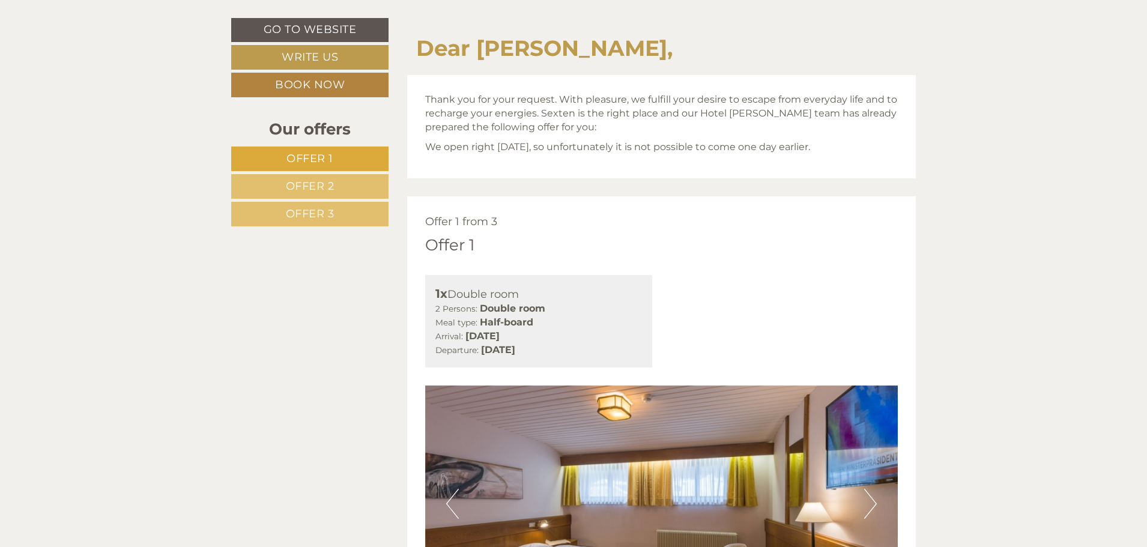
scroll to position [601, 0]
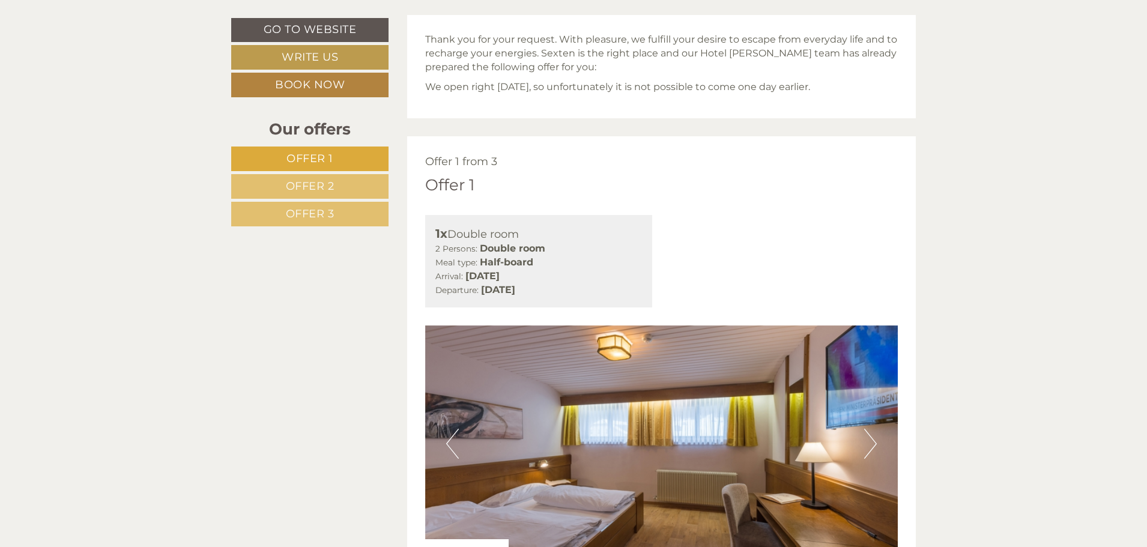
click at [327, 181] on span "Offer 2" at bounding box center [310, 186] width 49 height 13
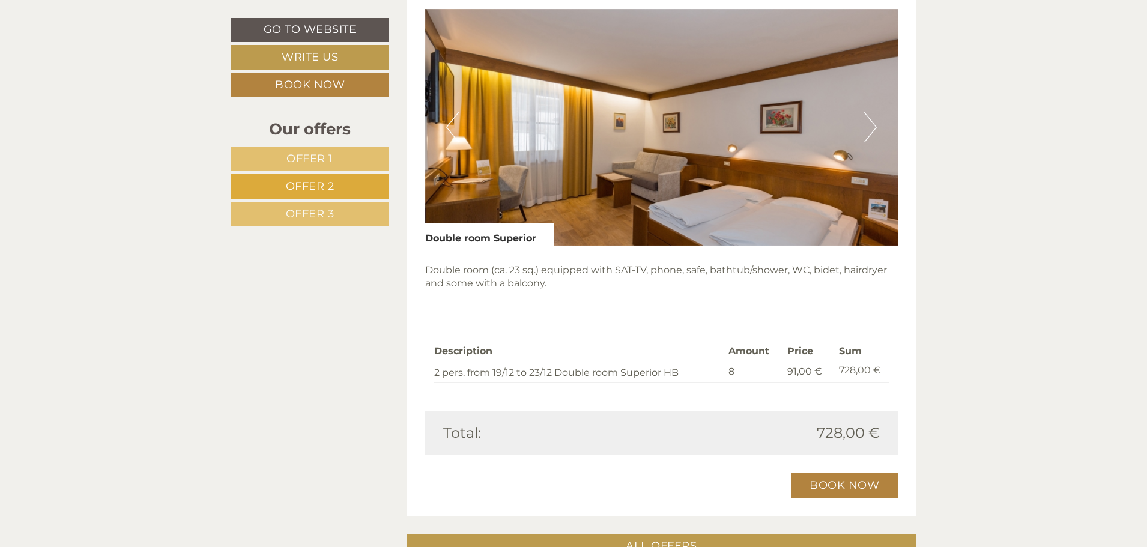
scroll to position [977, 0]
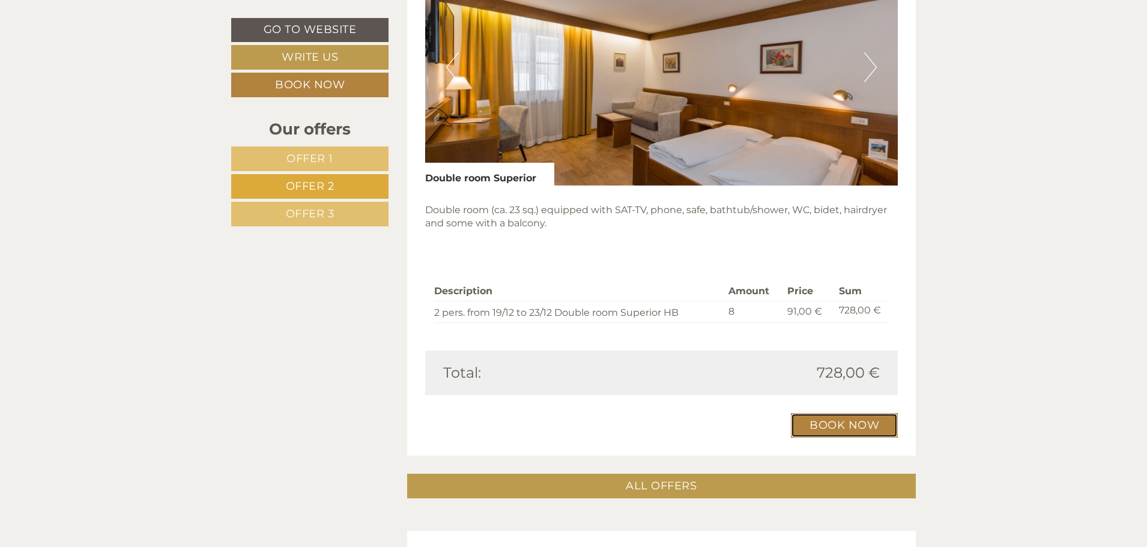
click at [843, 429] on link "Book now" at bounding box center [844, 425] width 107 height 25
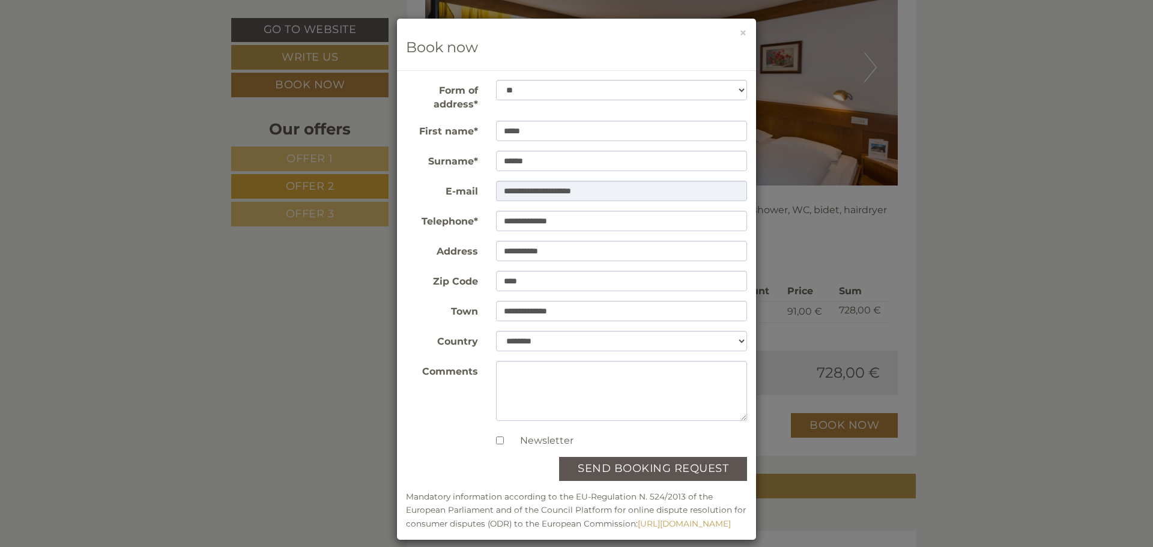
click at [1024, 393] on div "**********" at bounding box center [576, 273] width 1153 height 547
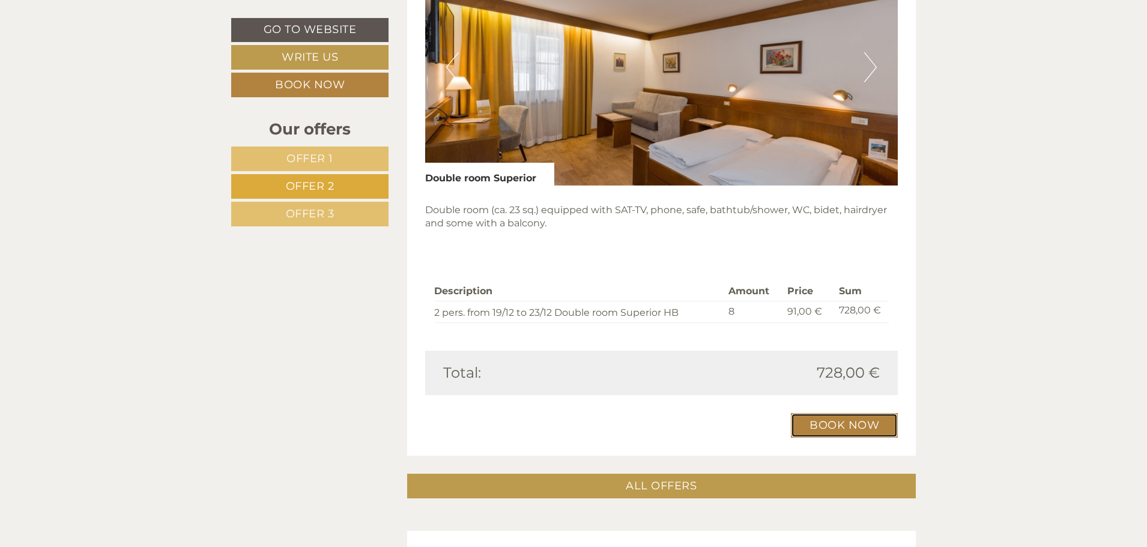
click at [855, 425] on link "Book now" at bounding box center [844, 425] width 107 height 25
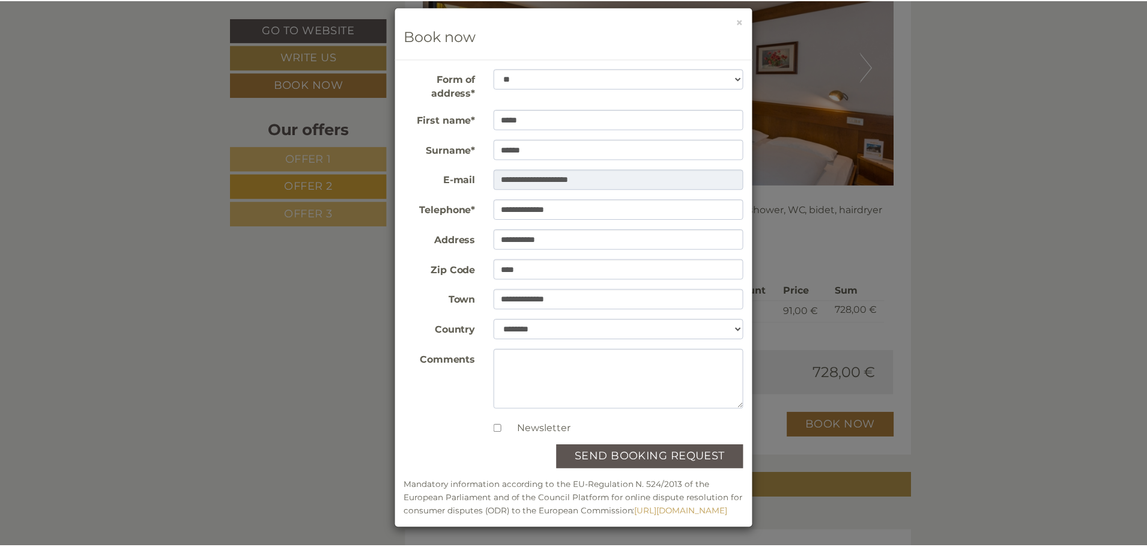
scroll to position [0, 0]
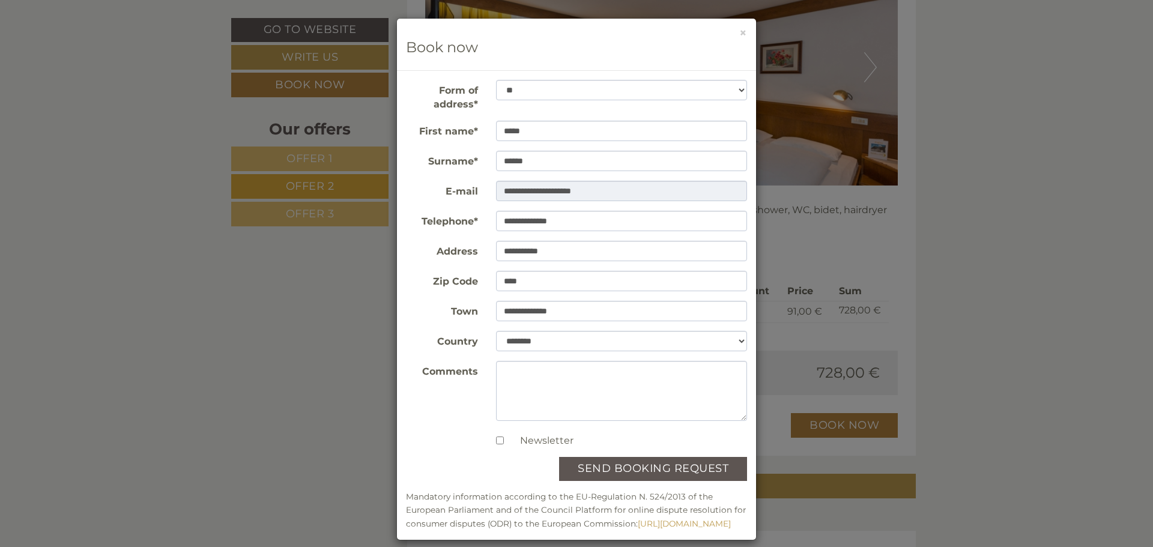
click at [1057, 189] on div "**********" at bounding box center [576, 273] width 1153 height 547
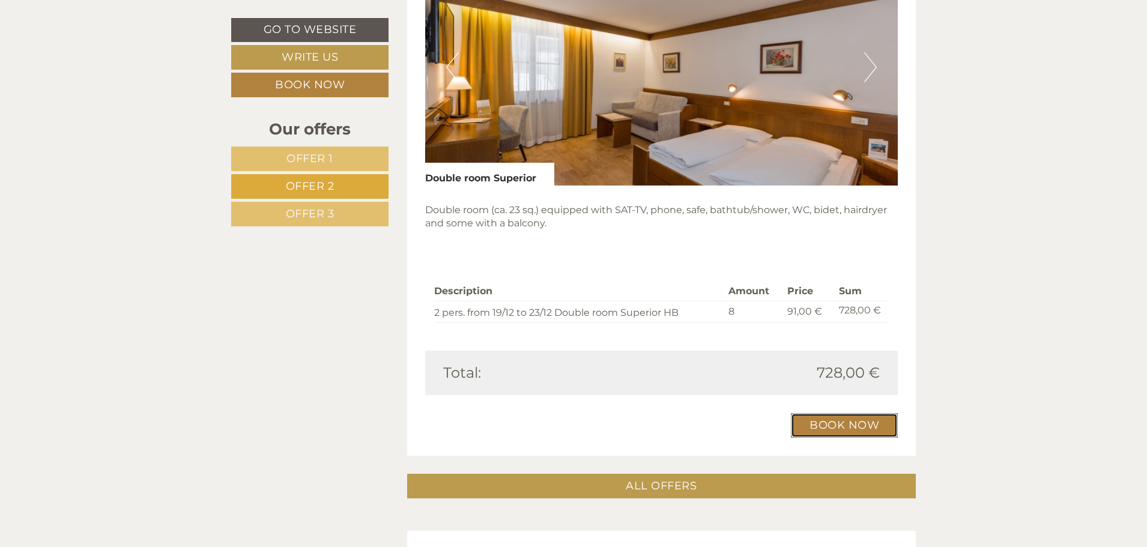
scroll to position [857, 0]
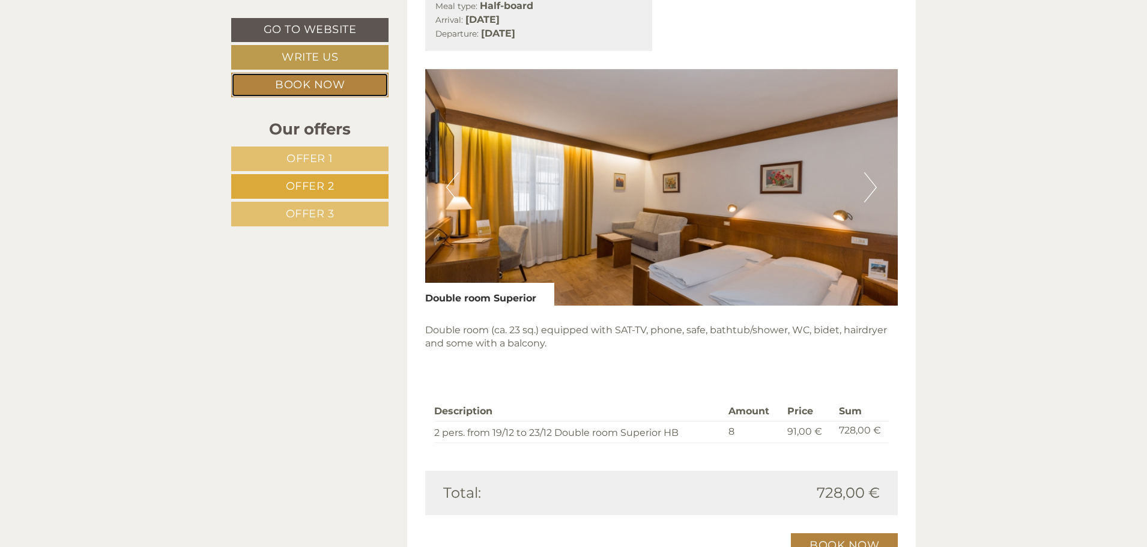
click at [328, 86] on link "Book now" at bounding box center [309, 85] width 157 height 25
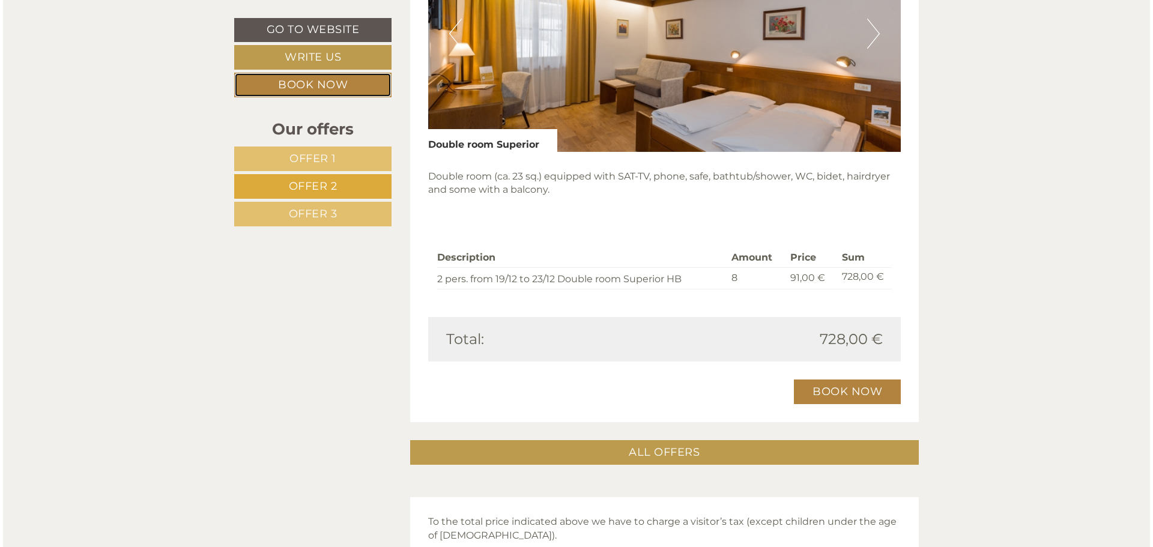
scroll to position [1026, 0]
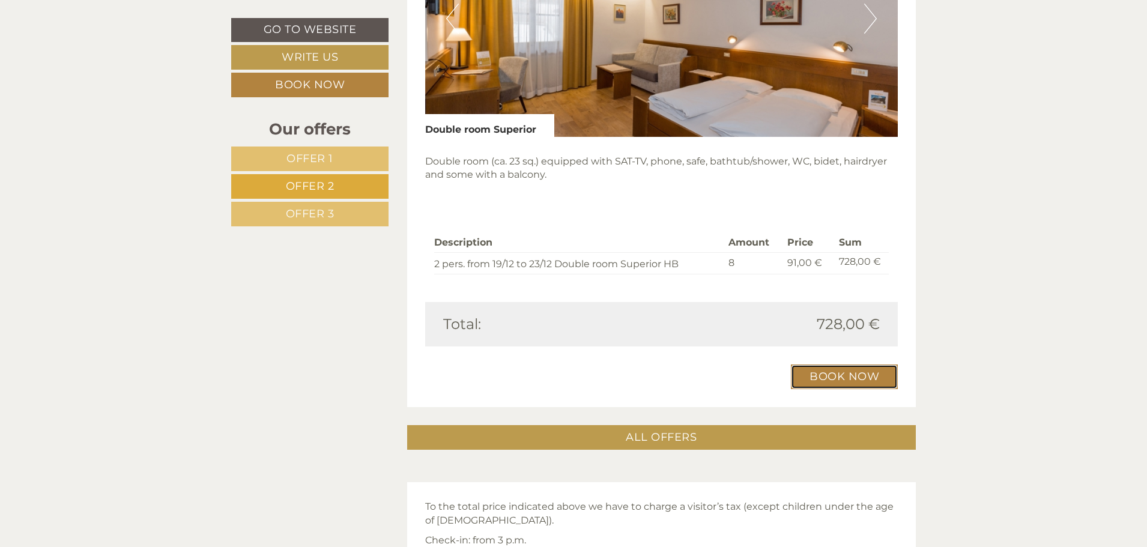
click at [845, 380] on link "Book now" at bounding box center [844, 377] width 107 height 25
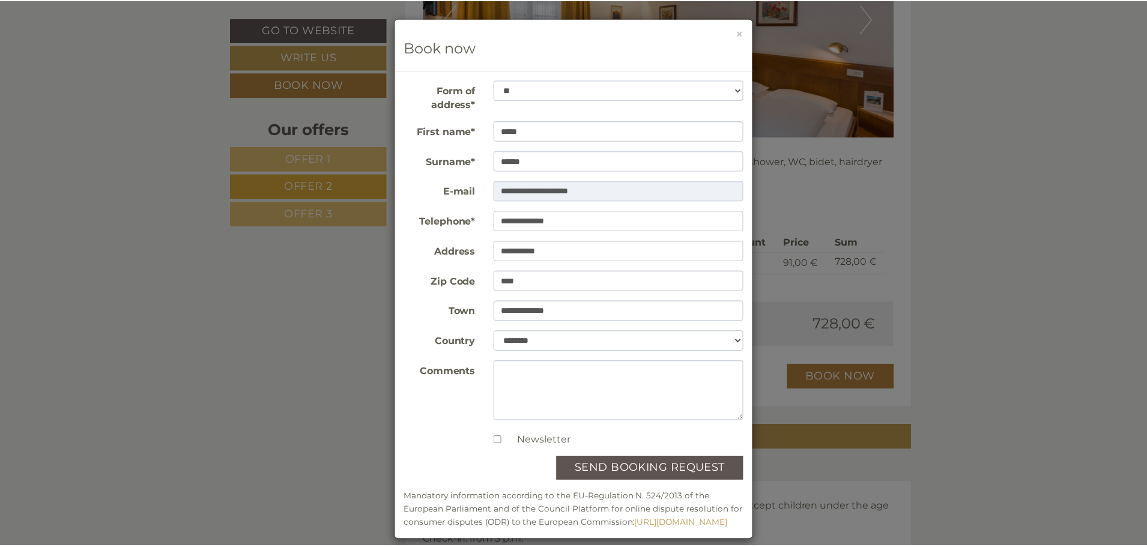
scroll to position [25, 0]
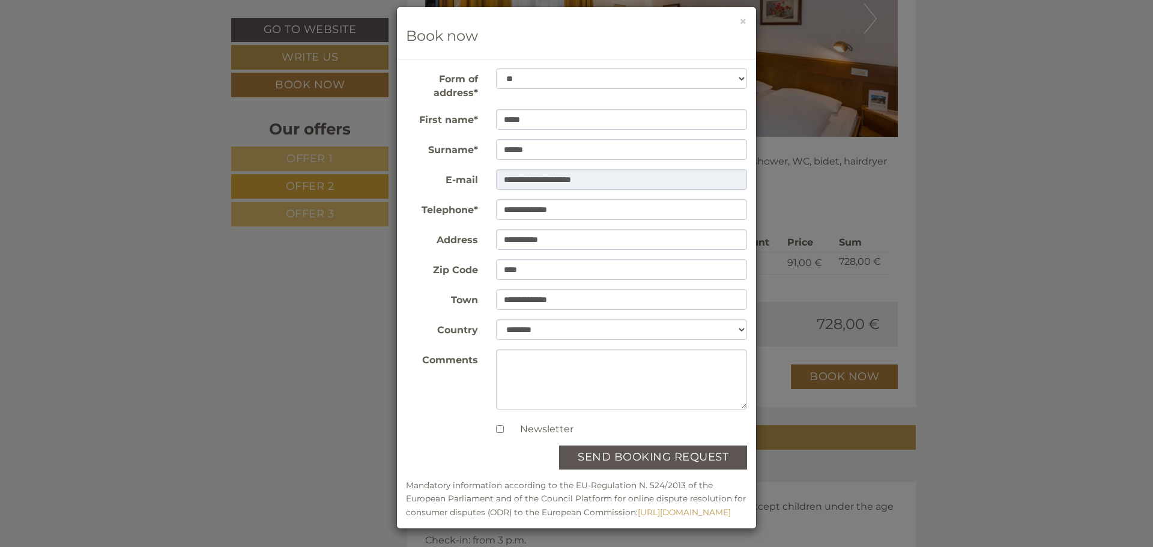
click at [906, 293] on div "**********" at bounding box center [576, 273] width 1153 height 547
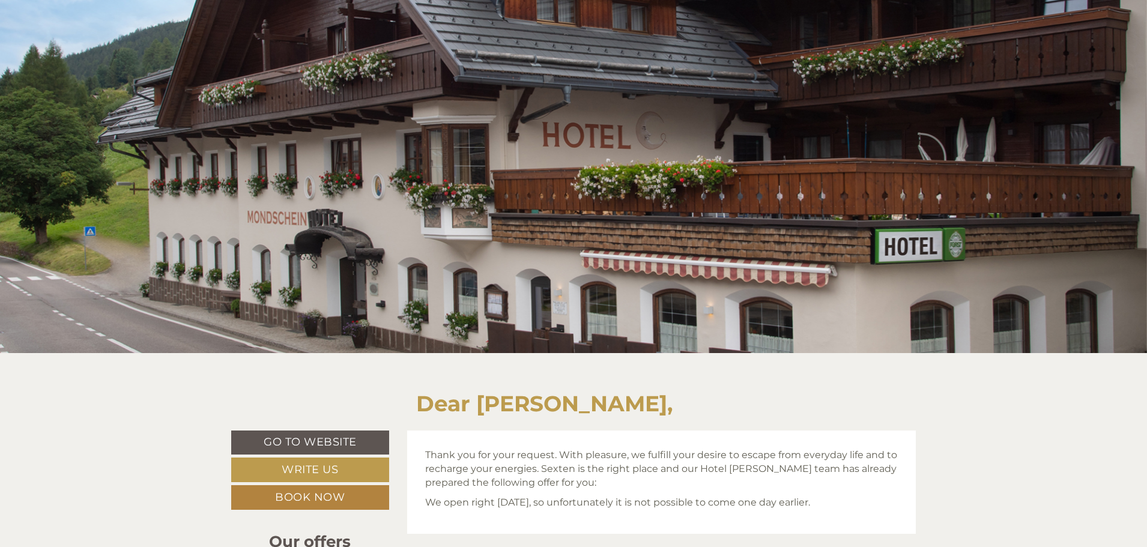
scroll to position [0, 0]
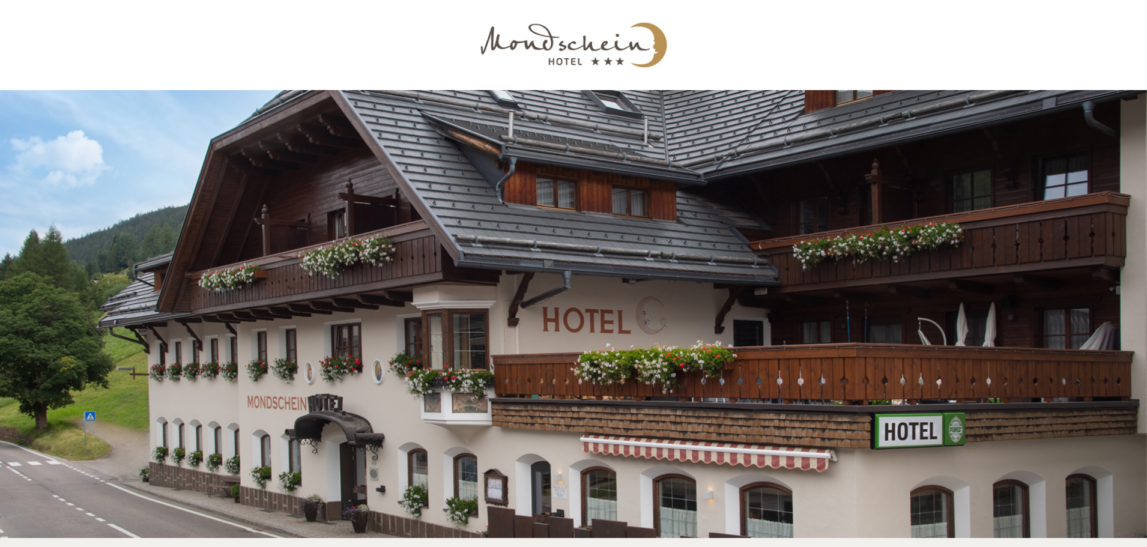
scroll to position [857, 0]
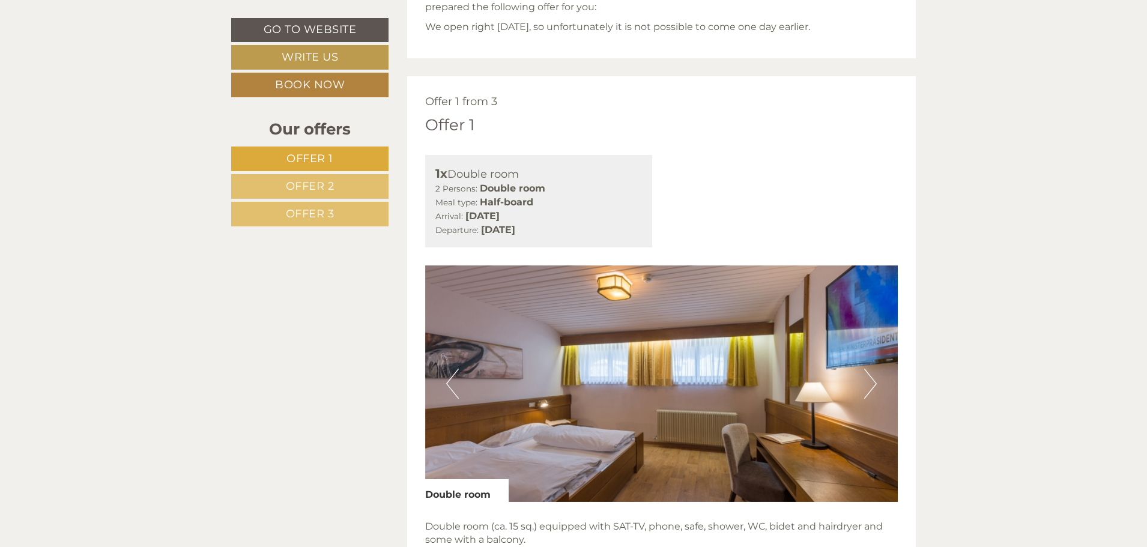
scroll to position [781, 0]
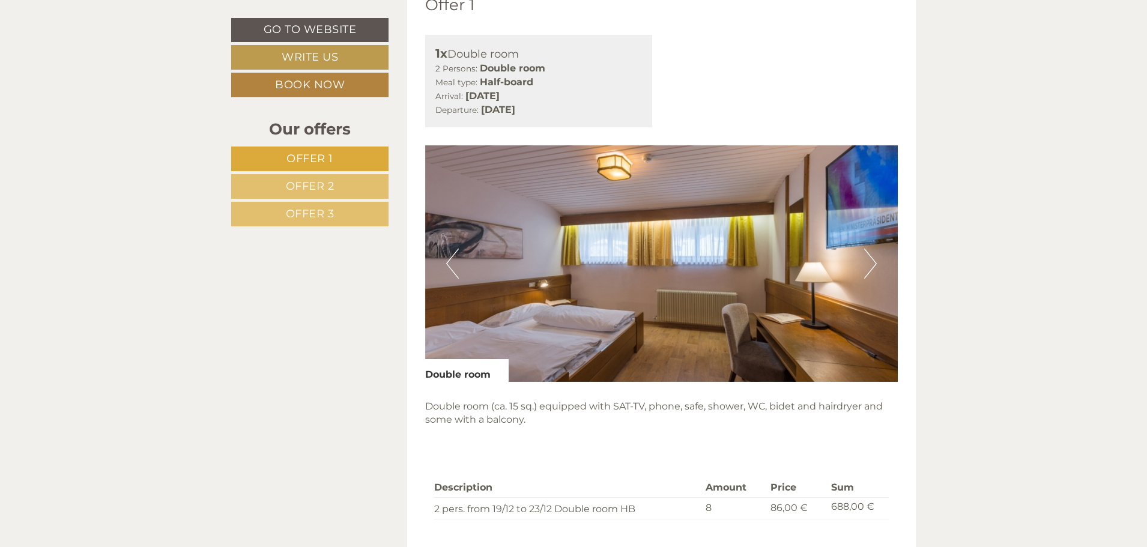
click at [317, 181] on span "Offer 2" at bounding box center [310, 186] width 49 height 13
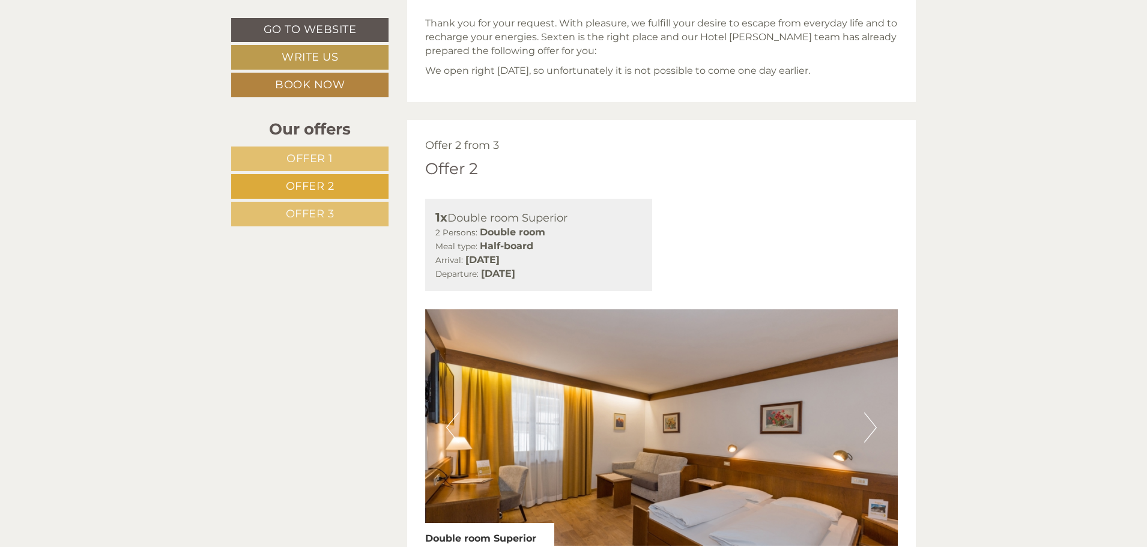
scroll to position [317, 0]
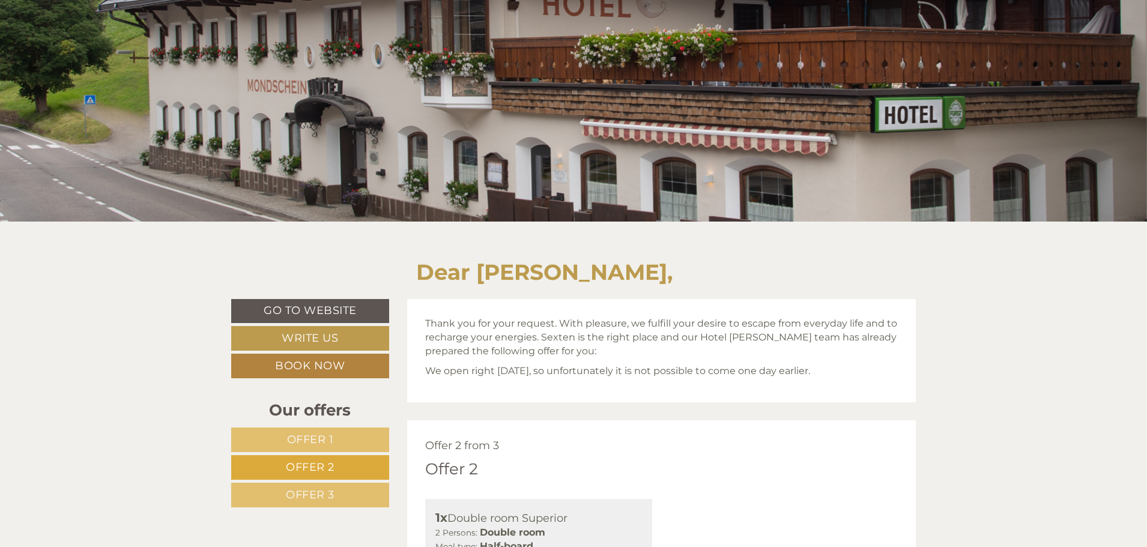
click at [330, 432] on link "Offer 1" at bounding box center [310, 440] width 158 height 25
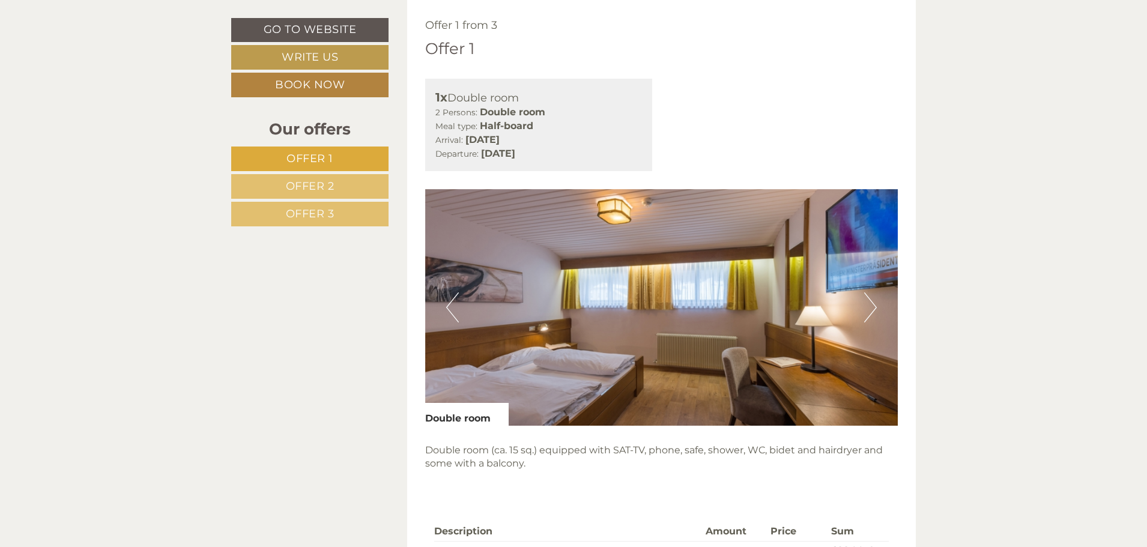
scroll to position [977, 0]
